Goal: Task Accomplishment & Management: Use online tool/utility

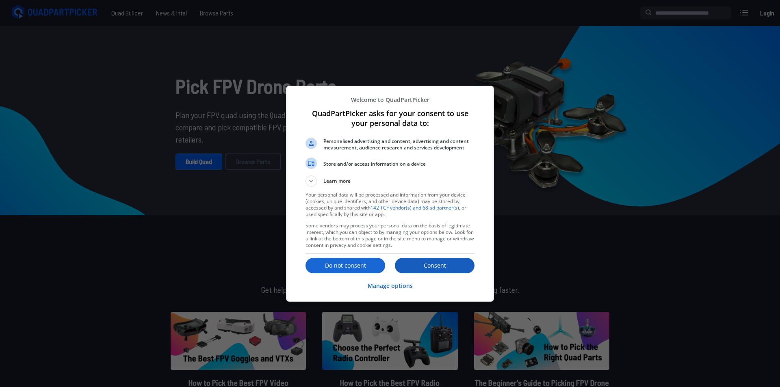
click at [425, 265] on p "Consent" at bounding box center [435, 266] width 80 height 8
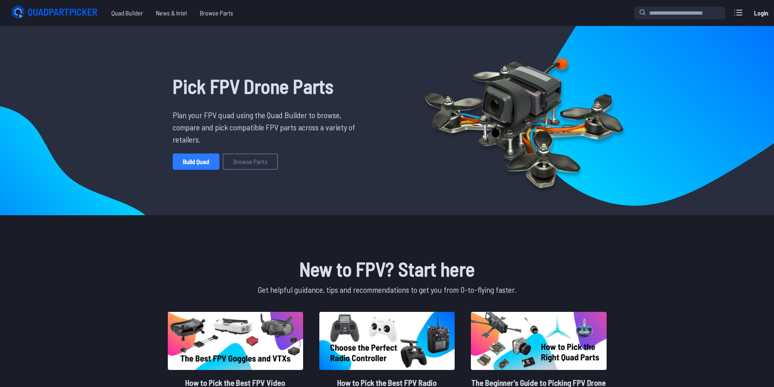
click at [203, 157] on link "Build Quad" at bounding box center [196, 162] width 47 height 16
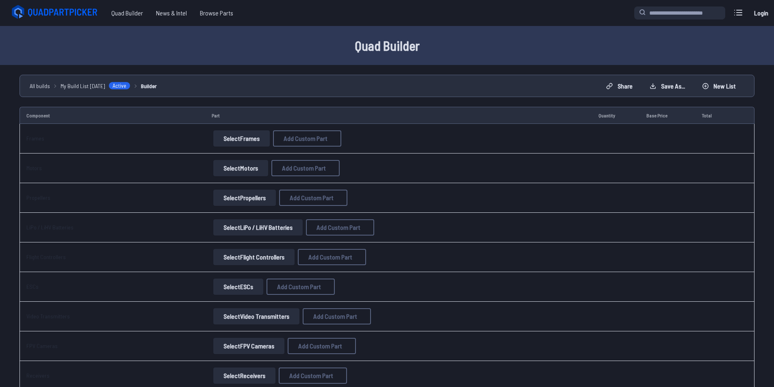
click at [239, 143] on button "Select Frames" at bounding box center [241, 138] width 56 height 16
click at [254, 136] on button "Select Frames" at bounding box center [241, 138] width 56 height 16
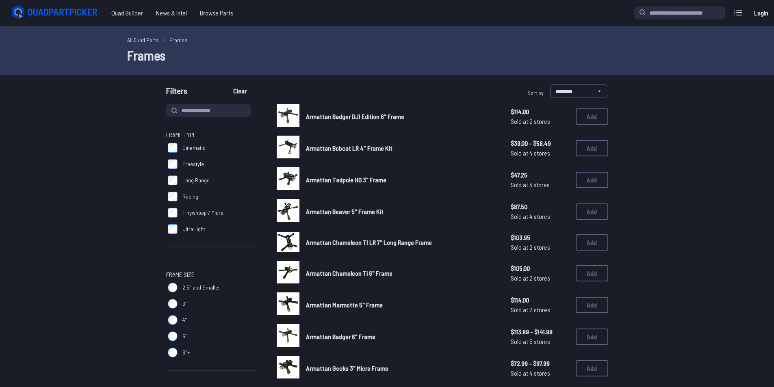
click at [301, 138] on div "Armattan Bobcat LR 4" Frame Kit $39.00 - $58.49 Sold at 4 stores $39.00 - $58.4…" at bounding box center [443, 148] width 332 height 25
click at [183, 149] on span "Cinematic" at bounding box center [193, 148] width 23 height 8
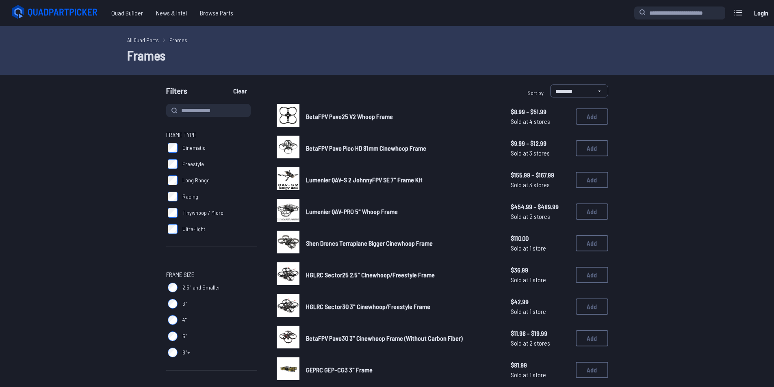
click at [180, 154] on label "Cinematic" at bounding box center [211, 148] width 91 height 16
click at [180, 167] on label "Freestyle" at bounding box center [211, 164] width 91 height 16
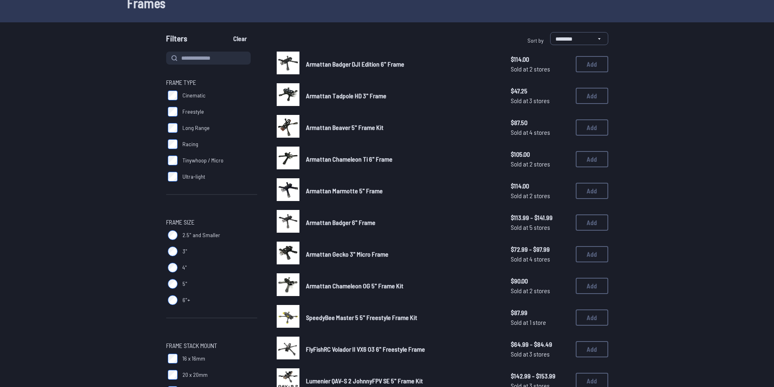
scroll to position [54, 0]
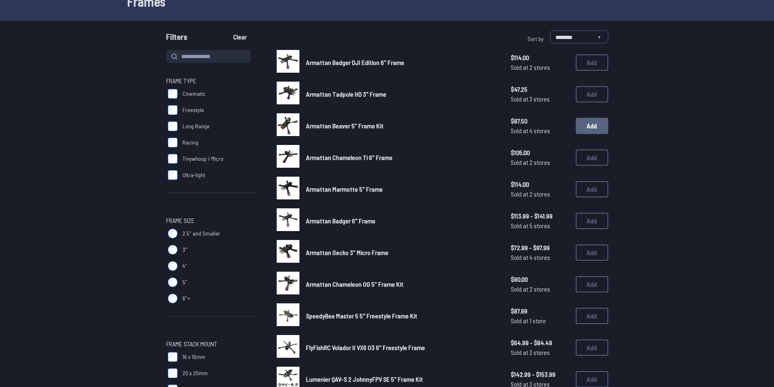
click at [590, 127] on button "Add" at bounding box center [592, 126] width 33 height 16
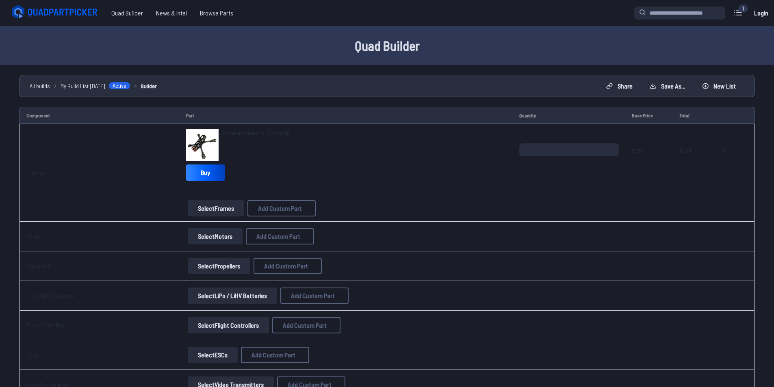
click at [234, 238] on button "Select Motors" at bounding box center [215, 236] width 55 height 16
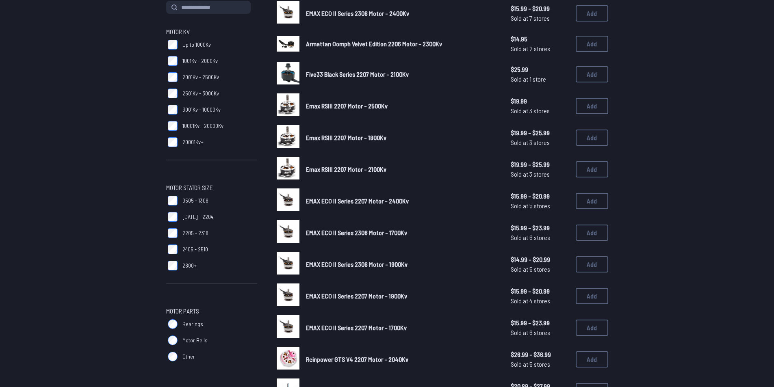
scroll to position [108, 0]
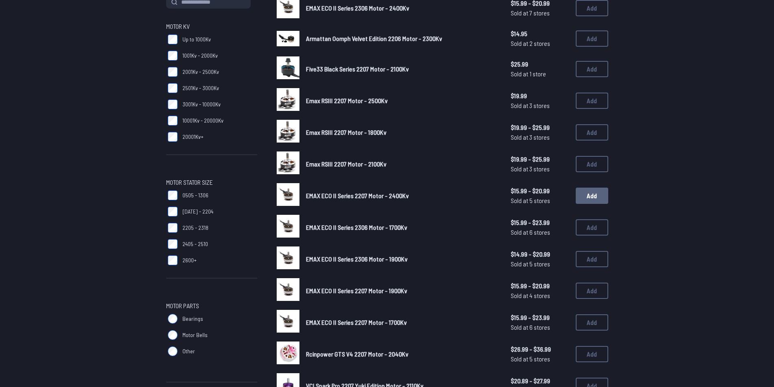
click at [585, 195] on button "Add" at bounding box center [592, 196] width 33 height 16
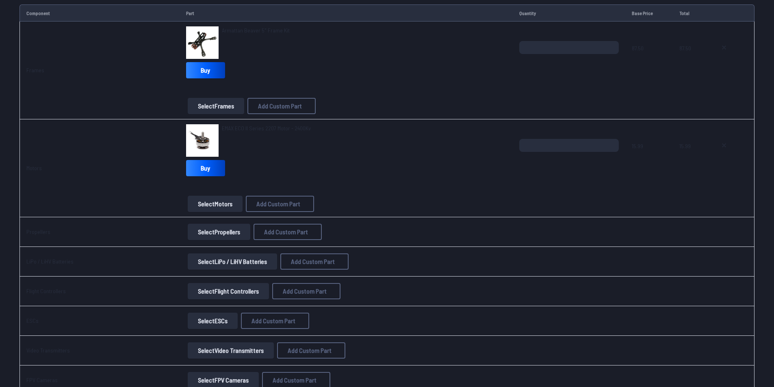
scroll to position [108, 0]
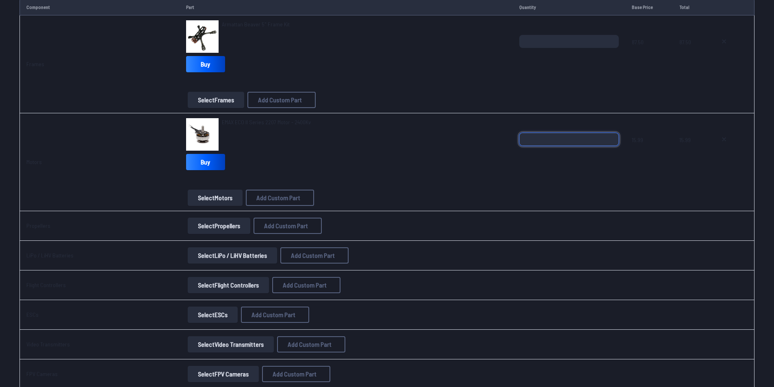
drag, startPoint x: 579, startPoint y: 141, endPoint x: 522, endPoint y: 147, distance: 57.7
click at [522, 147] on div "*" at bounding box center [568, 152] width 99 height 39
type input "*"
click at [462, 161] on div "EMAX ECO II Series 2207 Motor - 2400Kv Buy" at bounding box center [346, 145] width 321 height 55
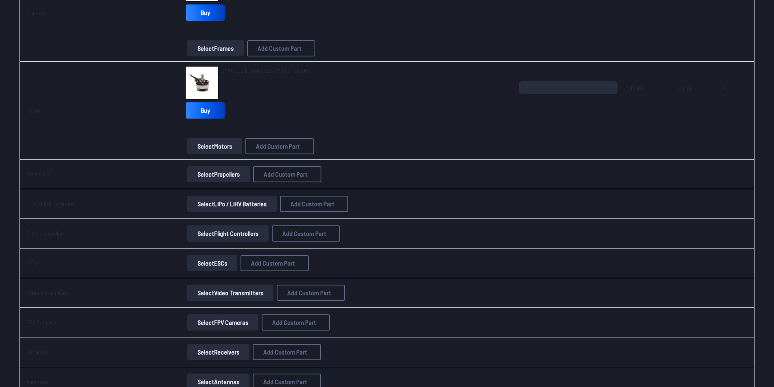
scroll to position [163, 0]
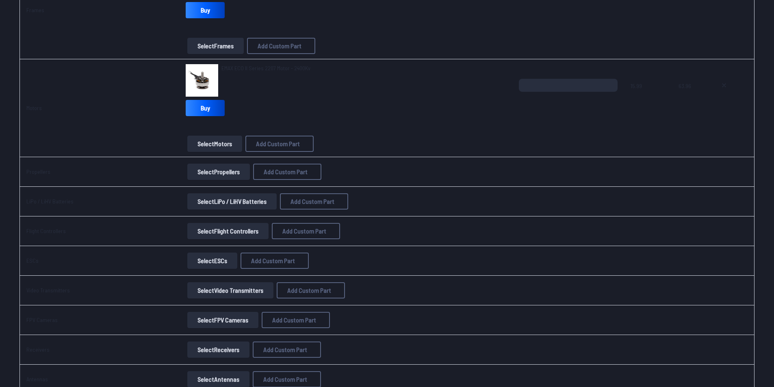
click at [232, 231] on button "Select Flight Controllers" at bounding box center [227, 231] width 81 height 16
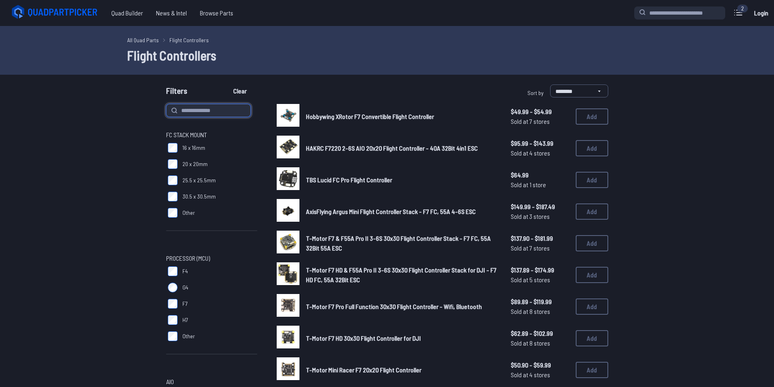
click at [217, 109] on input at bounding box center [208, 110] width 85 height 13
click at [238, 108] on input "***" at bounding box center [208, 110] width 85 height 13
type input "***"
click at [226, 85] on button "Clear" at bounding box center [239, 91] width 27 height 13
type input "***"
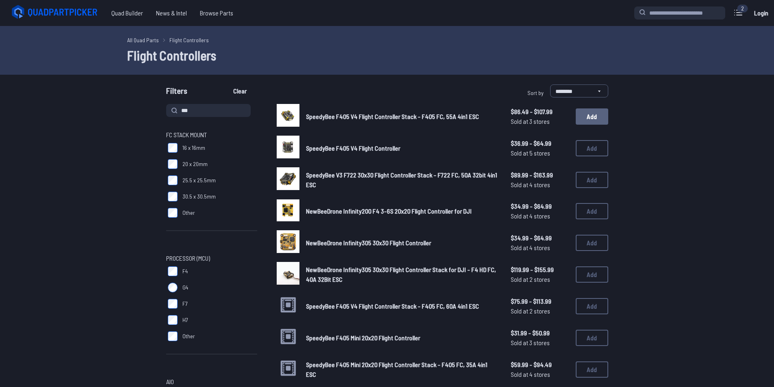
click at [594, 119] on button "Add" at bounding box center [592, 116] width 33 height 16
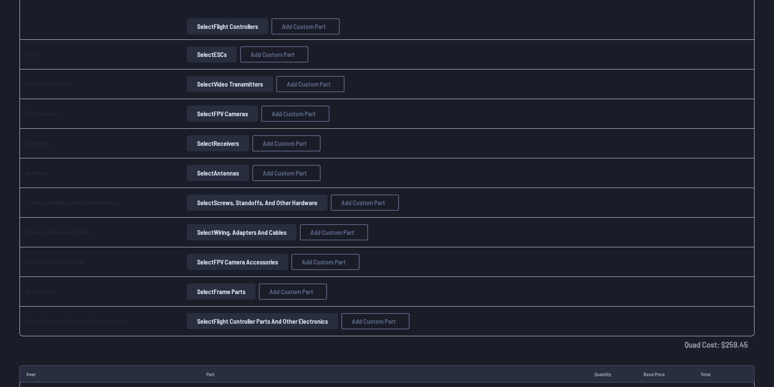
scroll to position [434, 0]
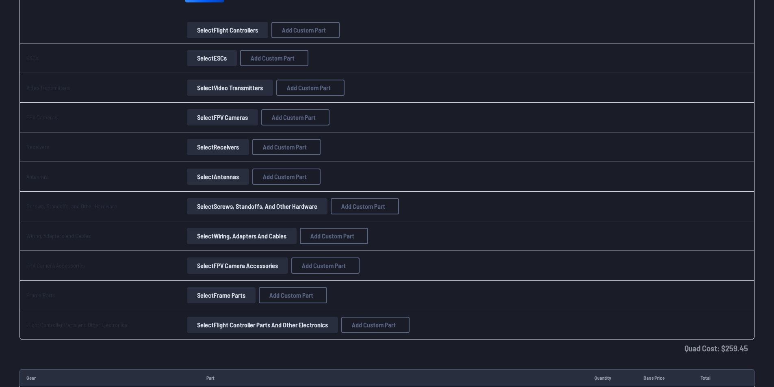
click at [238, 147] on button "Select Receivers" at bounding box center [218, 147] width 62 height 16
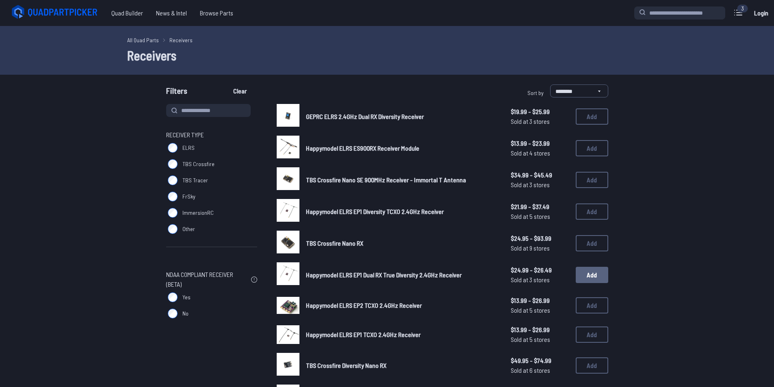
click at [584, 271] on button "Add" at bounding box center [592, 275] width 33 height 16
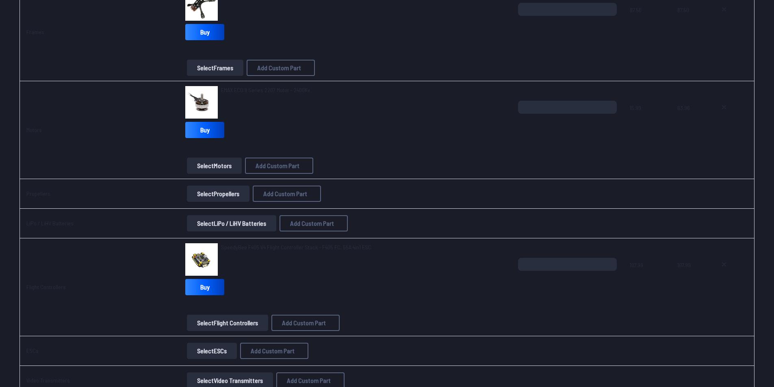
scroll to position [217, 0]
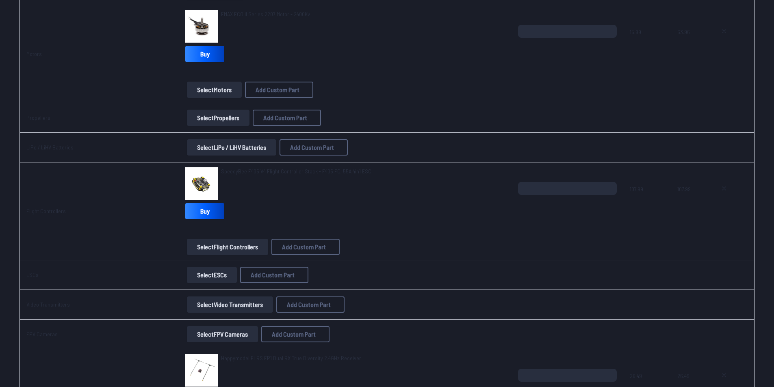
click at [200, 308] on button "Select Video Transmitters" at bounding box center [230, 305] width 86 height 16
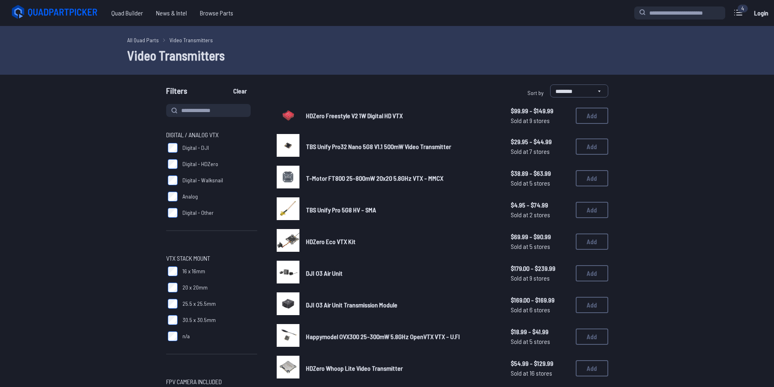
scroll to position [217, 0]
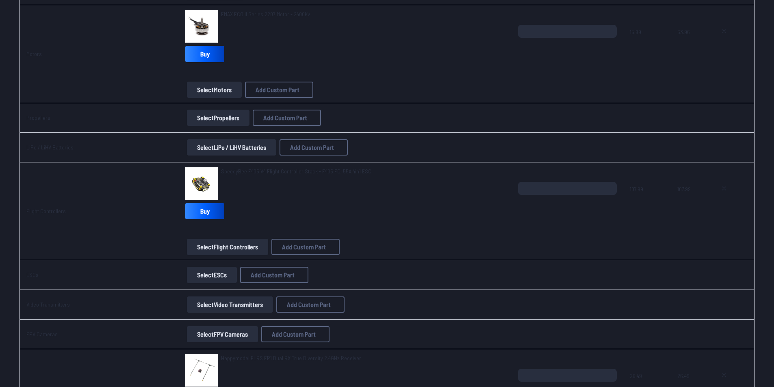
click at [223, 331] on button "Select FPV Cameras" at bounding box center [222, 334] width 71 height 16
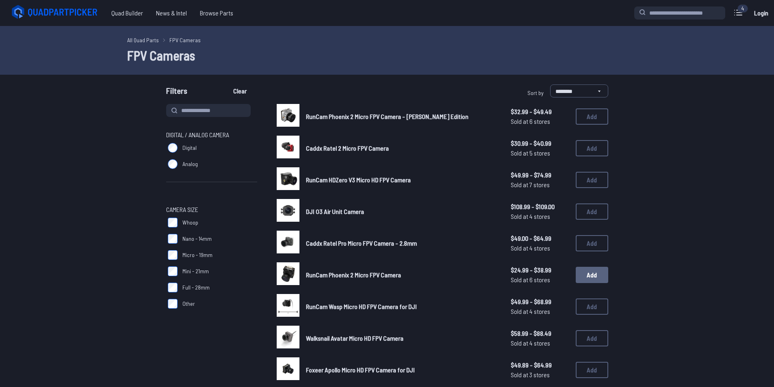
click at [598, 274] on button "Add" at bounding box center [592, 275] width 33 height 16
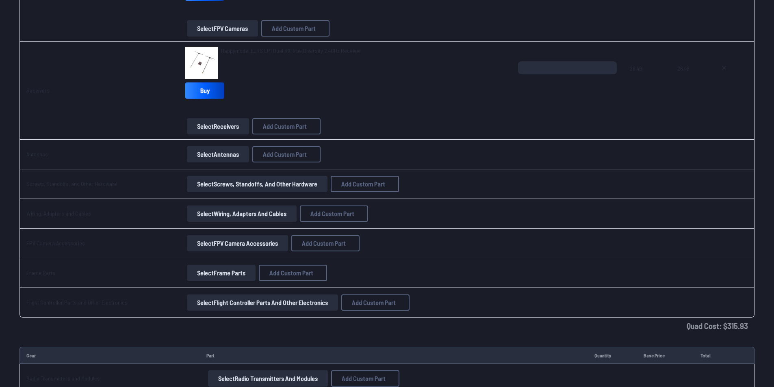
scroll to position [593, 0]
